Goal: Task Accomplishment & Management: Use online tool/utility

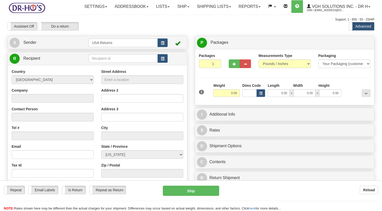
click at [64, 48] on link "S Sender" at bounding box center [49, 42] width 79 height 10
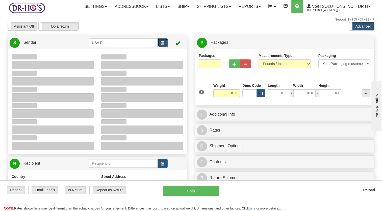
click at [167, 47] on button "button" at bounding box center [163, 42] width 10 height 9
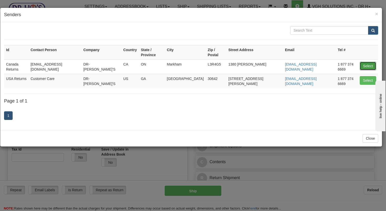
click at [372, 62] on button "Select" at bounding box center [368, 66] width 16 height 9
type input "Canada Returns"
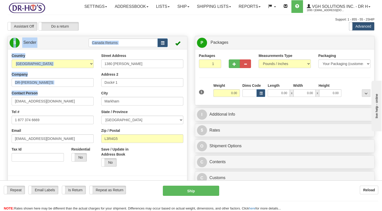
click at [0, 100] on html "Training Course Close Toggle navigation Settings Shipping Preferences New Sende…" at bounding box center [191, 105] width 382 height 211
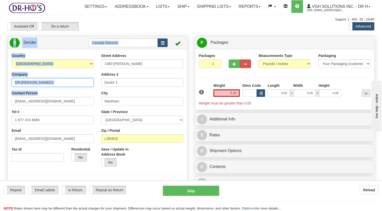
click at [39, 87] on input "DR-[PERSON_NAME]'S" at bounding box center [53, 82] width 82 height 9
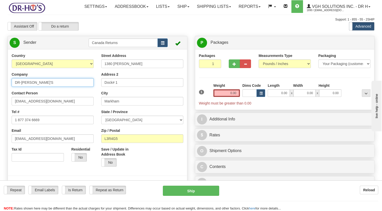
drag, startPoint x: 40, startPoint y: 94, endPoint x: 1, endPoint y: 96, distance: 39.7
click at [3, 96] on div "Toggle navigation Settings Shipping Preferences Fields Preferences New" at bounding box center [191, 208] width 382 height 416
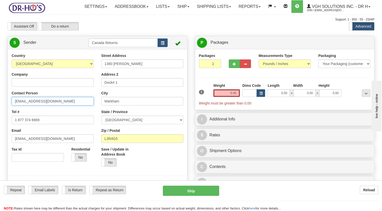
drag, startPoint x: 53, startPoint y: 109, endPoint x: 4, endPoint y: 120, distance: 50.1
click at [2, 119] on div "Toggle navigation Settings Shipping Preferences Fields Preferences New" at bounding box center [191, 208] width 382 height 416
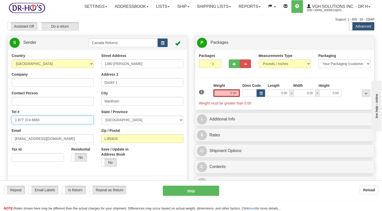
drag, startPoint x: 18, startPoint y: 132, endPoint x: 0, endPoint y: 138, distance: 19.2
click at [0, 138] on html "Training Course Close Toggle navigation Settings Shipping Preferences New Sende…" at bounding box center [191, 105] width 382 height 211
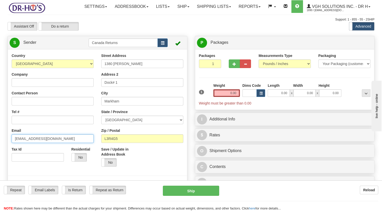
drag, startPoint x: 48, startPoint y: 147, endPoint x: 0, endPoint y: 154, distance: 48.7
click at [0, 154] on html "Training Course Close Toggle navigation Settings Shipping Preferences New Sende…" at bounding box center [191, 105] width 382 height 211
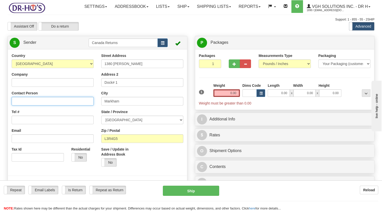
click at [36, 105] on input "Contact Person" at bounding box center [53, 101] width 82 height 9
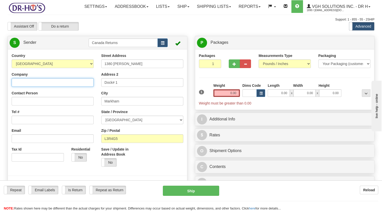
click at [32, 87] on input "Company" at bounding box center [53, 82] width 82 height 9
click at [30, 87] on input "Company" at bounding box center [53, 82] width 82 height 9
paste input "[PERSON_NAME]"
type input "[PERSON_NAME]"
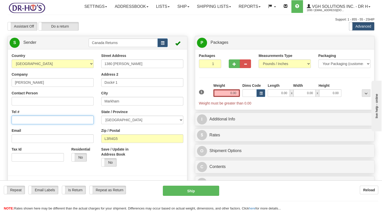
click at [43, 124] on input "Tel #" at bounding box center [53, 119] width 82 height 9
paste input "2509356370"
type input "2509356370"
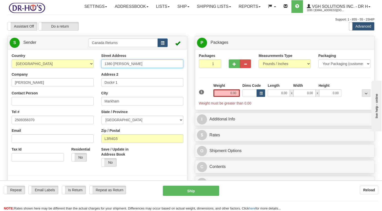
drag, startPoint x: 135, startPoint y: 75, endPoint x: 58, endPoint y: 90, distance: 78.1
click at [63, 87] on div "Country [GEOGRAPHIC_DATA] [GEOGRAPHIC_DATA] [GEOGRAPHIC_DATA] [GEOGRAPHIC_DATA]…" at bounding box center [97, 123] width 179 height 140
paste input "BOX 209 ,"
type input "BOX 209"
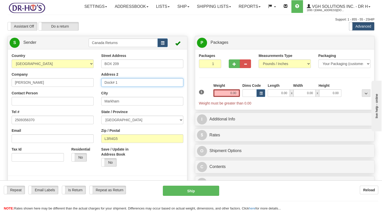
click at [70, 98] on div "Country [GEOGRAPHIC_DATA] [GEOGRAPHIC_DATA] [GEOGRAPHIC_DATA] [GEOGRAPHIC_DATA]…" at bounding box center [97, 123] width 179 height 140
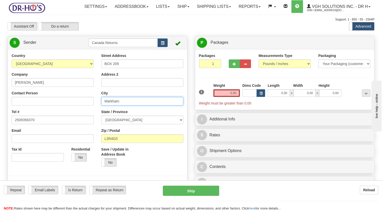
drag, startPoint x: 109, startPoint y: 115, endPoint x: 76, endPoint y: 119, distance: 33.1
click at [77, 119] on div "Country [GEOGRAPHIC_DATA] [GEOGRAPHIC_DATA] [GEOGRAPHIC_DATA] [GEOGRAPHIC_DATA]…" at bounding box center [97, 123] width 179 height 140
paste input "son Landing"
type input "[PERSON_NAME] Landing"
click at [121, 124] on select "[GEOGRAPHIC_DATA] [GEOGRAPHIC_DATA] [GEOGRAPHIC_DATA] [GEOGRAPHIC_DATA] [GEOGRA…" at bounding box center [142, 119] width 82 height 9
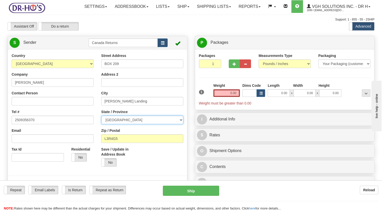
select select "BC"
click at [101, 124] on select "[GEOGRAPHIC_DATA] [GEOGRAPHIC_DATA] [GEOGRAPHIC_DATA] [GEOGRAPHIC_DATA] [GEOGRA…" at bounding box center [142, 119] width 82 height 9
drag, startPoint x: 123, startPoint y: 153, endPoint x: 96, endPoint y: 155, distance: 26.4
click at [96, 155] on div "Country [GEOGRAPHIC_DATA] [GEOGRAPHIC_DATA] [GEOGRAPHIC_DATA] [GEOGRAPHIC_DATA]…" at bounding box center [97, 123] width 179 height 140
paste input "V0P1K0"
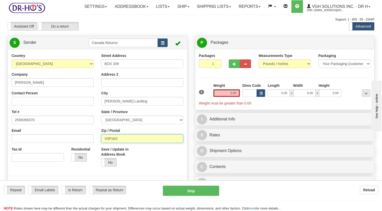
type input "V0P1K0"
click at [146, 169] on div "Save / Update in Address Book Yes No" at bounding box center [142, 158] width 90 height 24
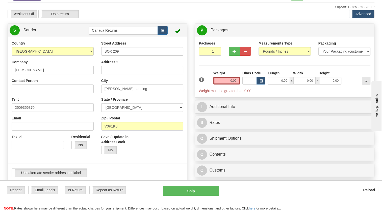
scroll to position [51, 0]
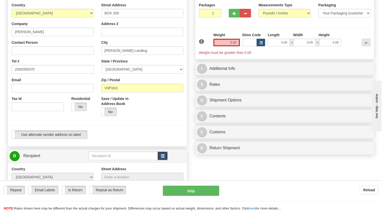
click at [160, 160] on button "button" at bounding box center [163, 155] width 10 height 9
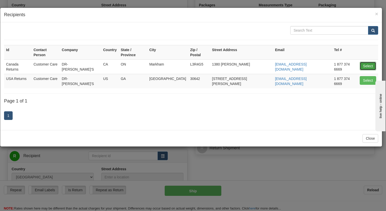
drag, startPoint x: 363, startPoint y: 61, endPoint x: 347, endPoint y: 61, distance: 15.9
click at [363, 62] on button "Select" at bounding box center [368, 66] width 16 height 9
type input "Canada Returns"
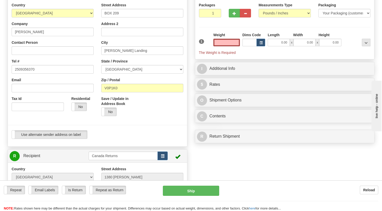
type input "0.00"
click at [149, 139] on div "Use alternate sender address on label Use alternate sender address on label" at bounding box center [98, 134] width 172 height 9
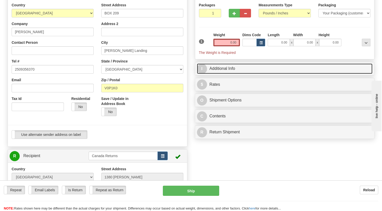
click at [215, 74] on link "I Additional Info" at bounding box center [285, 68] width 176 height 10
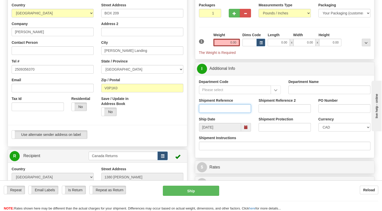
drag, startPoint x: 215, startPoint y: 118, endPoint x: 213, endPoint y: 119, distance: 2.7
click at [215, 113] on input "Shipment Reference" at bounding box center [225, 108] width 52 height 9
paste input "CU25807444"
type input "CU25807444"
click at [184, 120] on div "Save / Update in Address Book Yes No" at bounding box center [142, 108] width 90 height 24
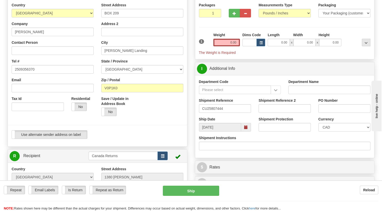
click at [245, 129] on span at bounding box center [246, 127] width 4 height 4
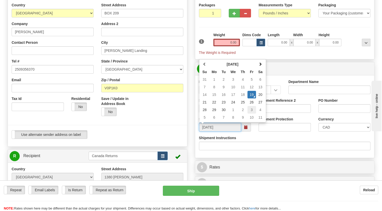
click at [252, 113] on td "3" at bounding box center [251, 110] width 9 height 8
type input "[DATE]"
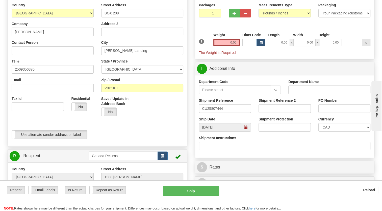
click at [154, 125] on hr at bounding box center [97, 125] width 179 height 0
drag, startPoint x: 226, startPoint y: 55, endPoint x: 205, endPoint y: 44, distance: 23.7
click at [226, 46] on input "0.00" at bounding box center [226, 43] width 27 height 8
type input "1.00"
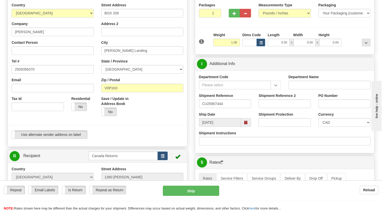
click at [205, 43] on div "Packages 1 1 Measurements Type" at bounding box center [285, 27] width 172 height 48
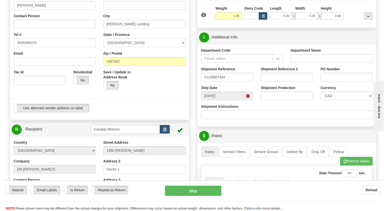
scroll to position [177, 0]
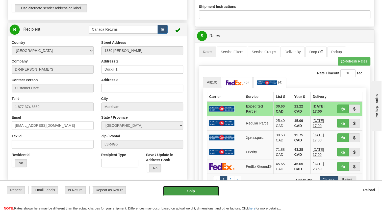
click at [188, 191] on button "Ship" at bounding box center [191, 190] width 56 height 10
type input "DOM.EP"
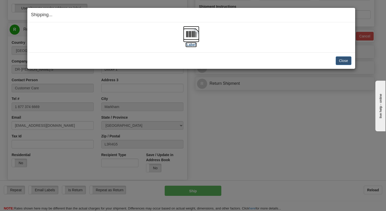
click at [187, 33] on img at bounding box center [191, 34] width 16 height 16
